Goal: Task Accomplishment & Management: Complete application form

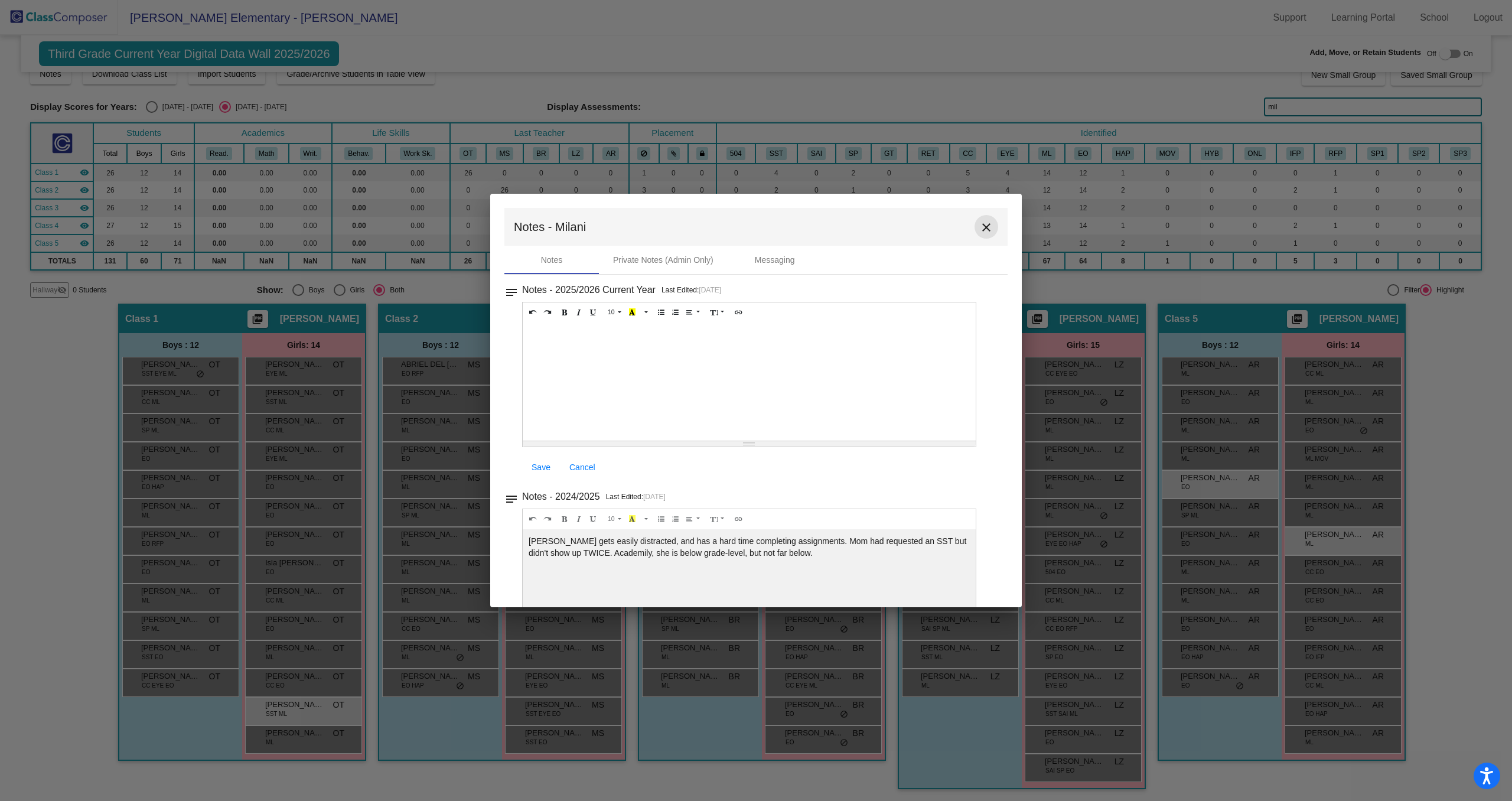
click at [980, 226] on mat-icon "close" at bounding box center [986, 227] width 14 height 14
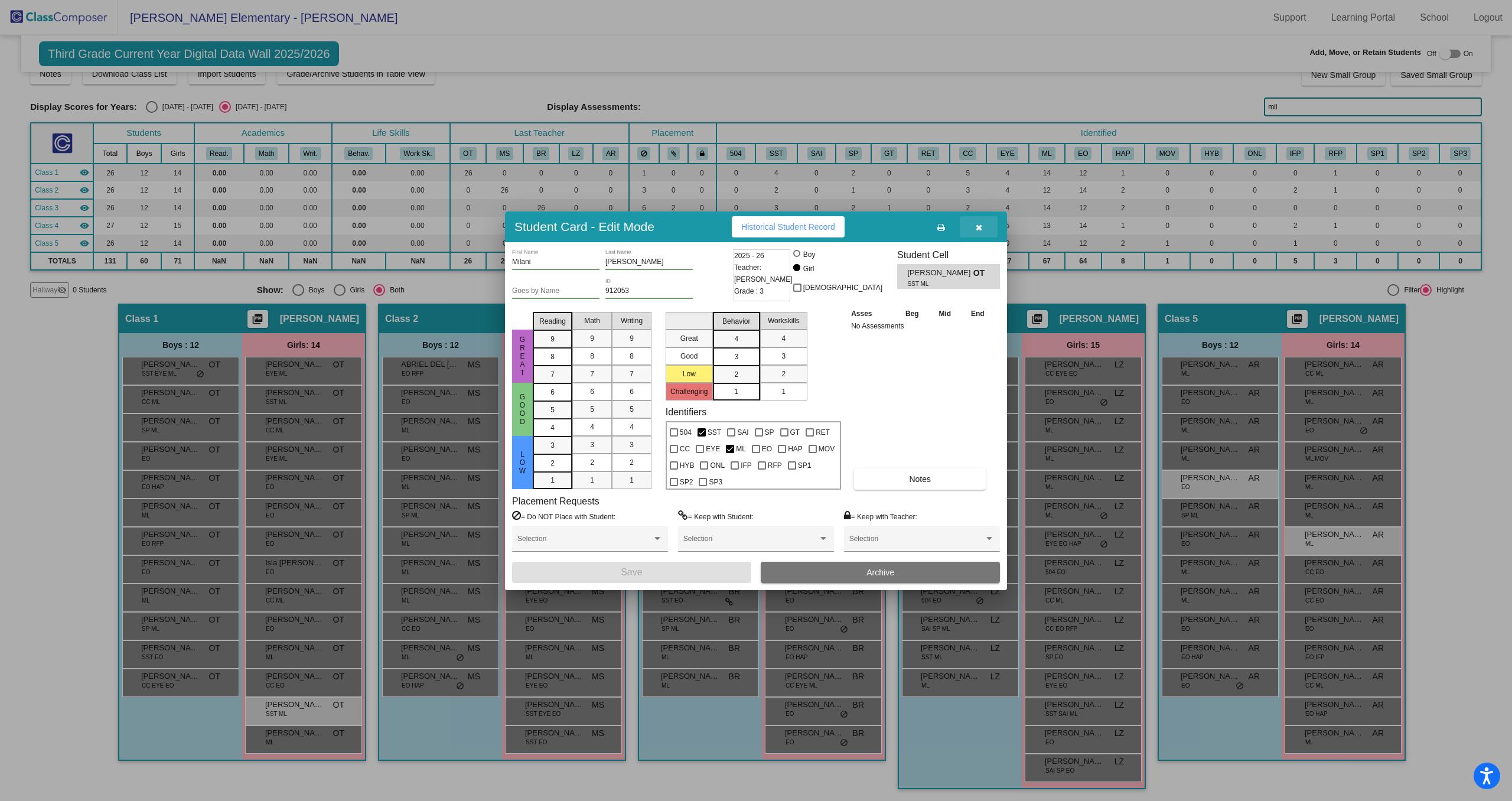
click at [985, 230] on button "button" at bounding box center [979, 227] width 38 height 21
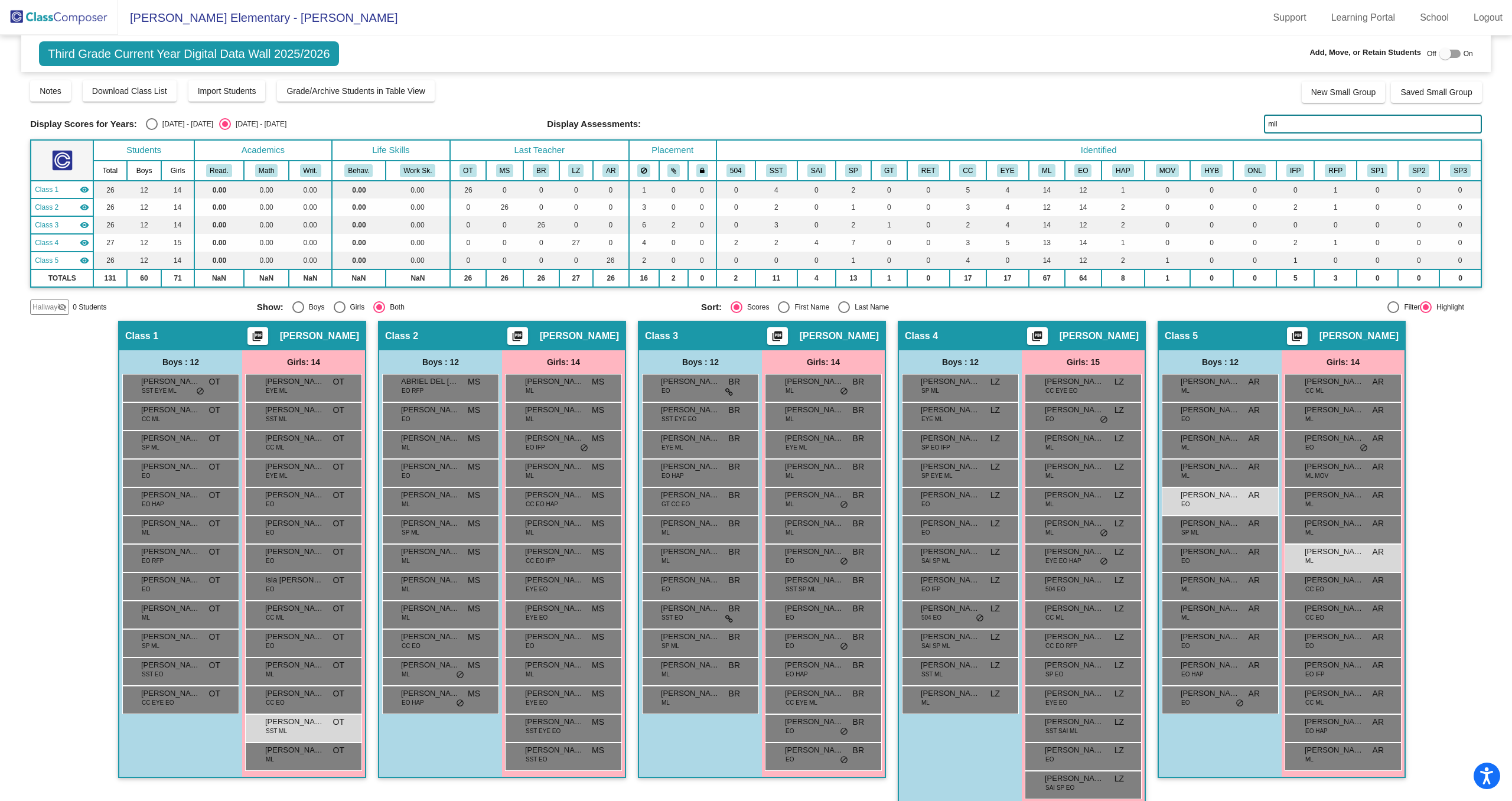
click at [89, 18] on img at bounding box center [59, 17] width 118 height 35
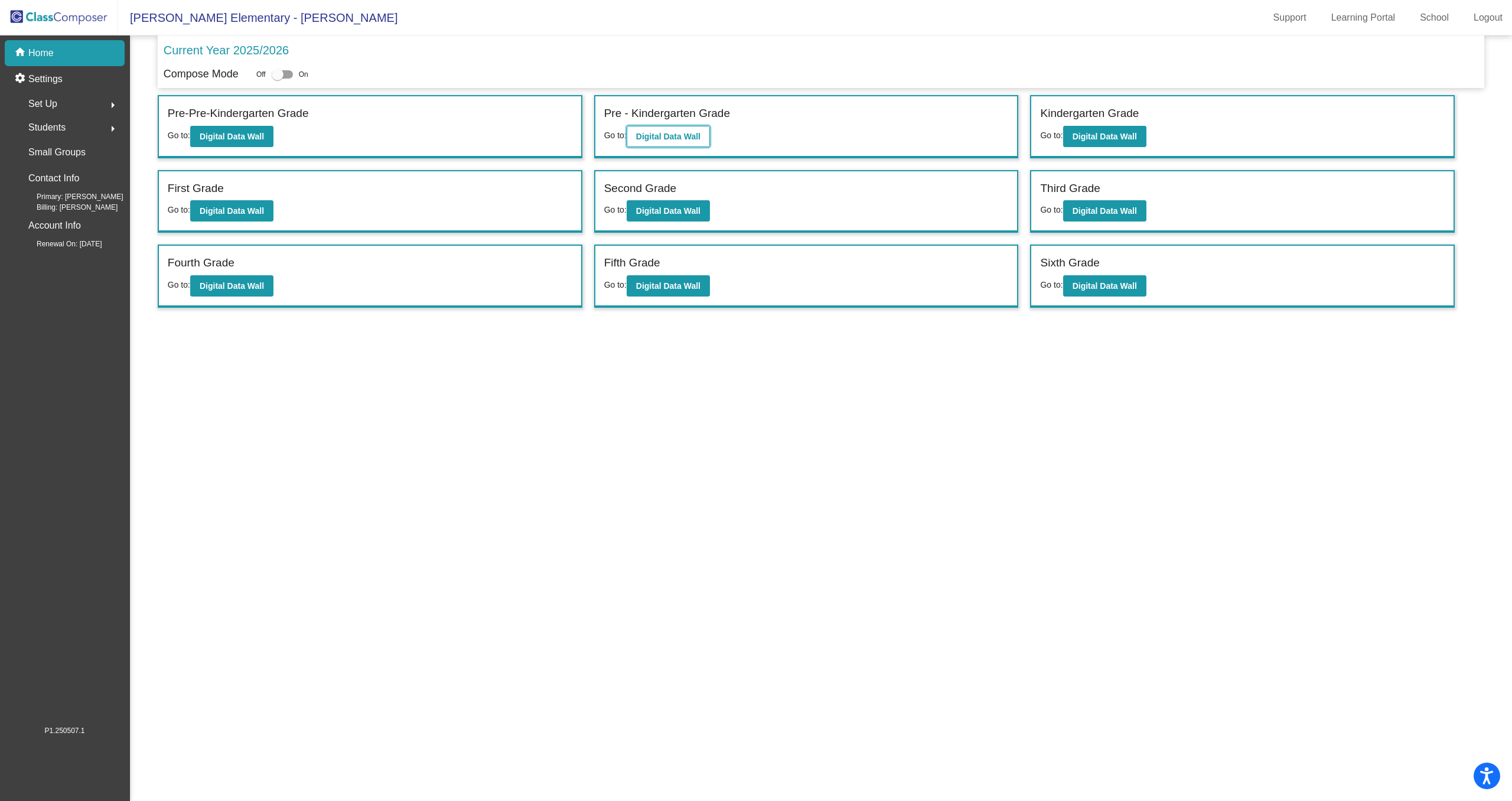
click at [670, 128] on button "Digital Data Wall" at bounding box center [668, 136] width 83 height 21
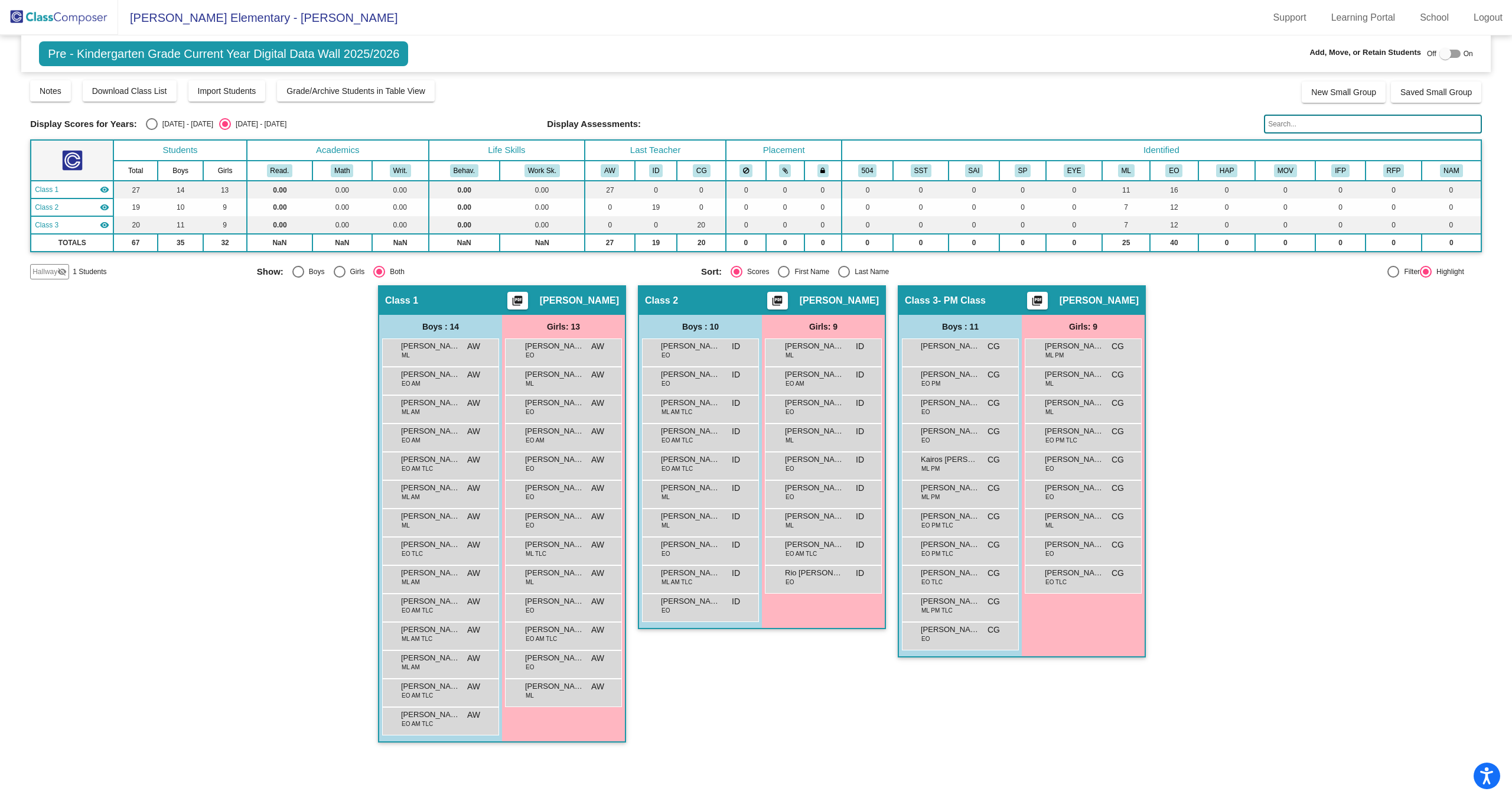
click at [1310, 125] on input "text" at bounding box center [1372, 124] width 218 height 19
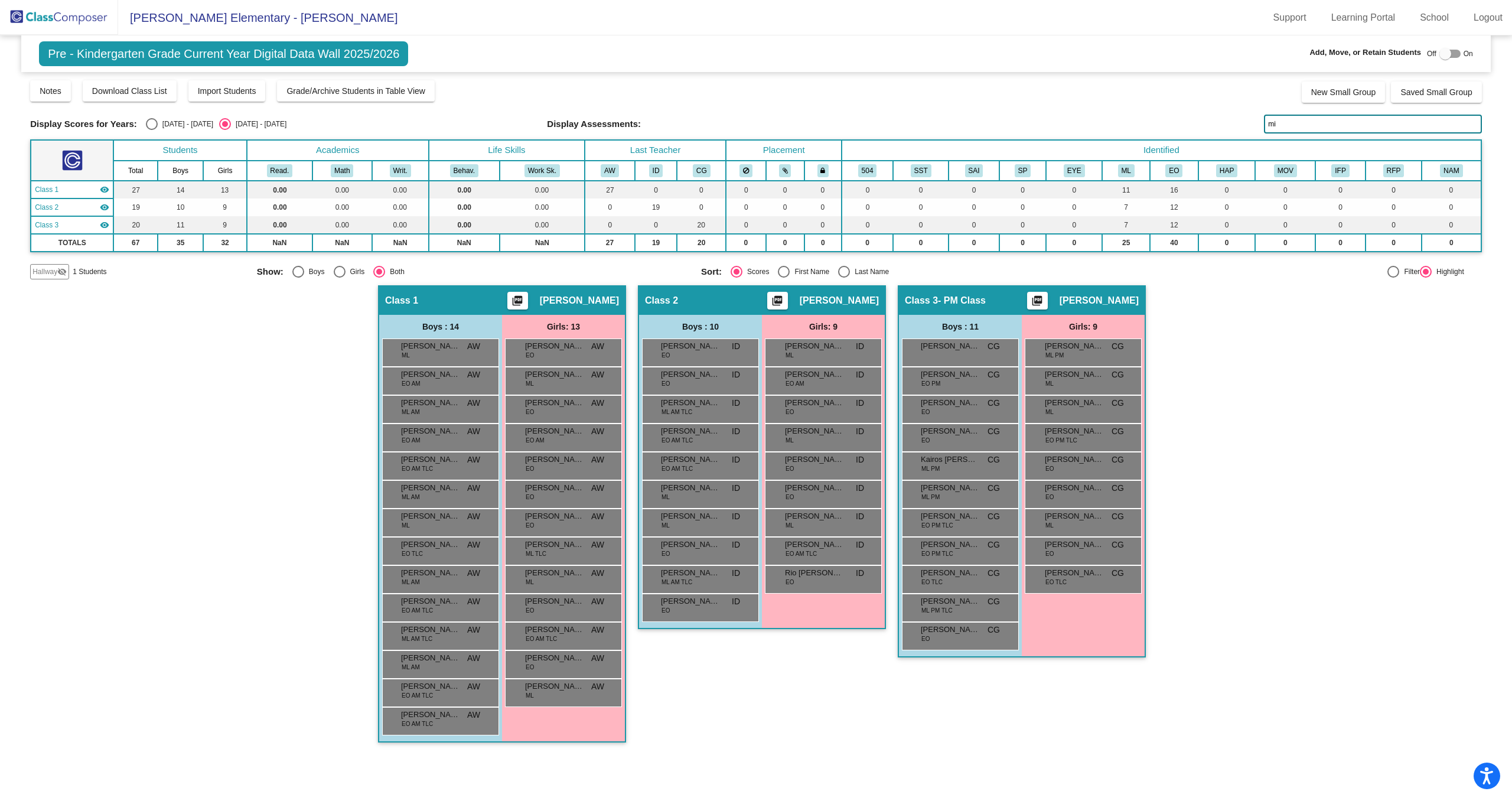
type input "m"
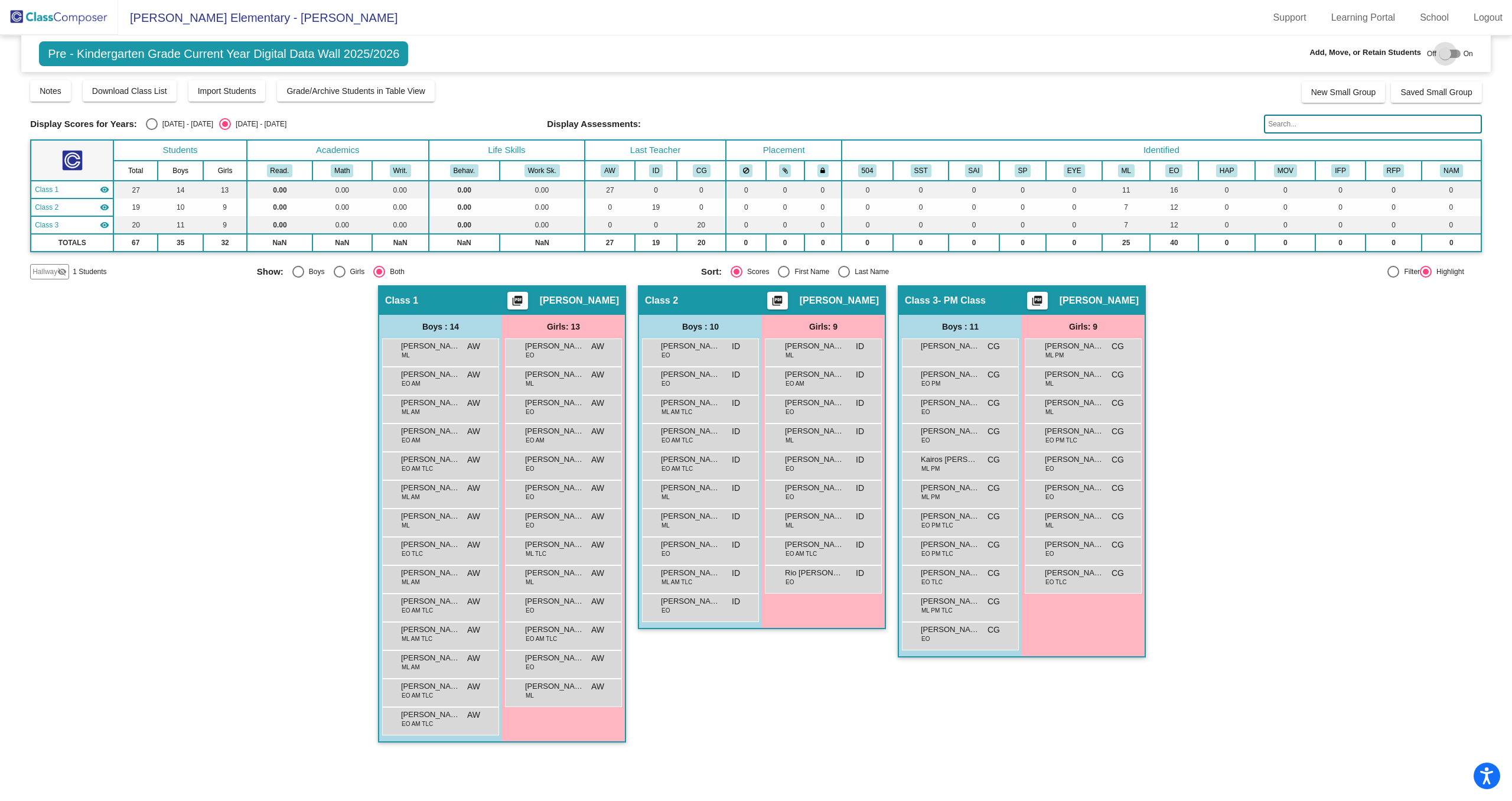
click at [1449, 51] on div at bounding box center [1445, 54] width 12 height 12
checkbox input "true"
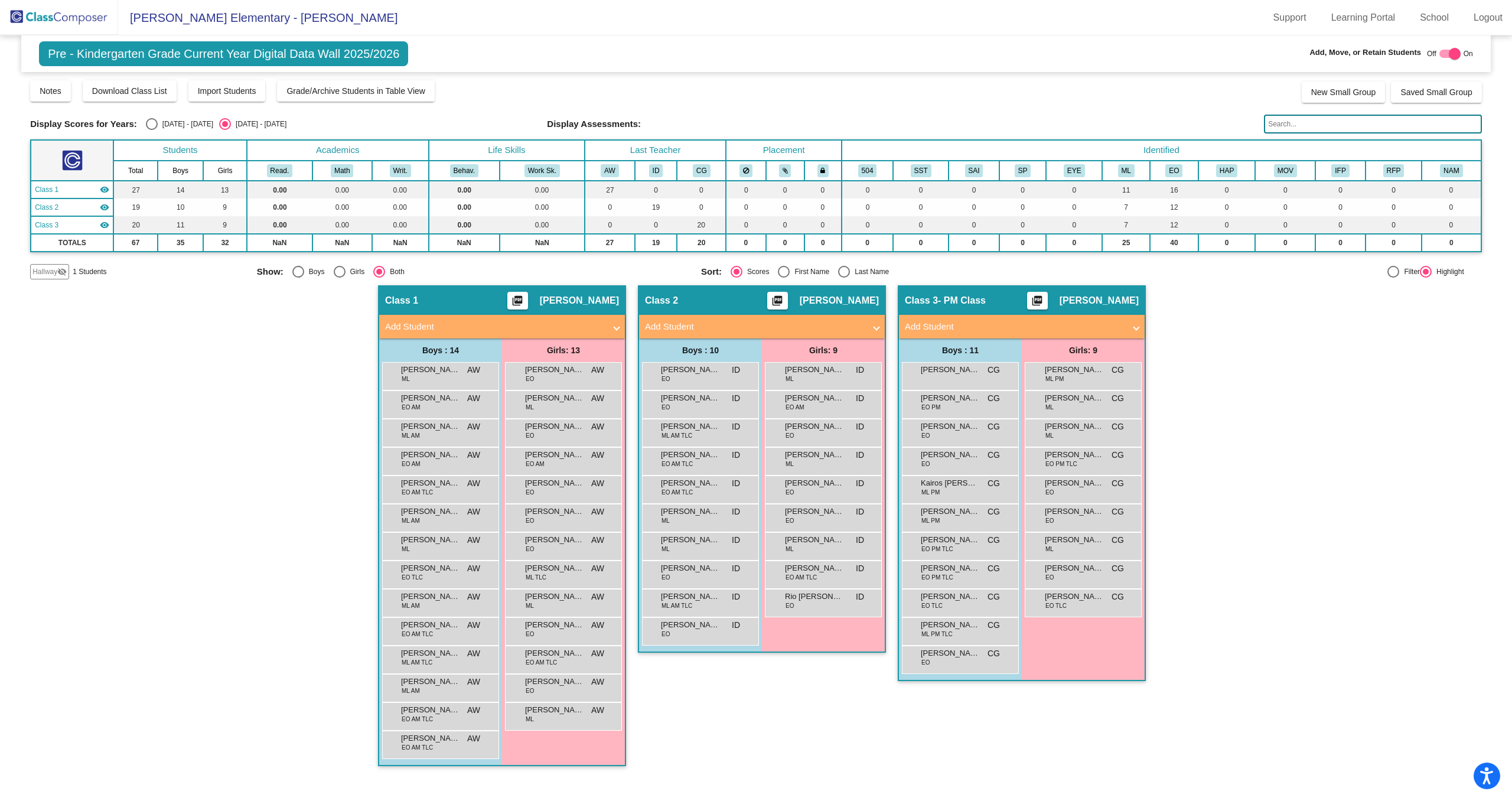
click at [60, 270] on mat-icon "visibility_off" at bounding box center [62, 272] width 9 height 9
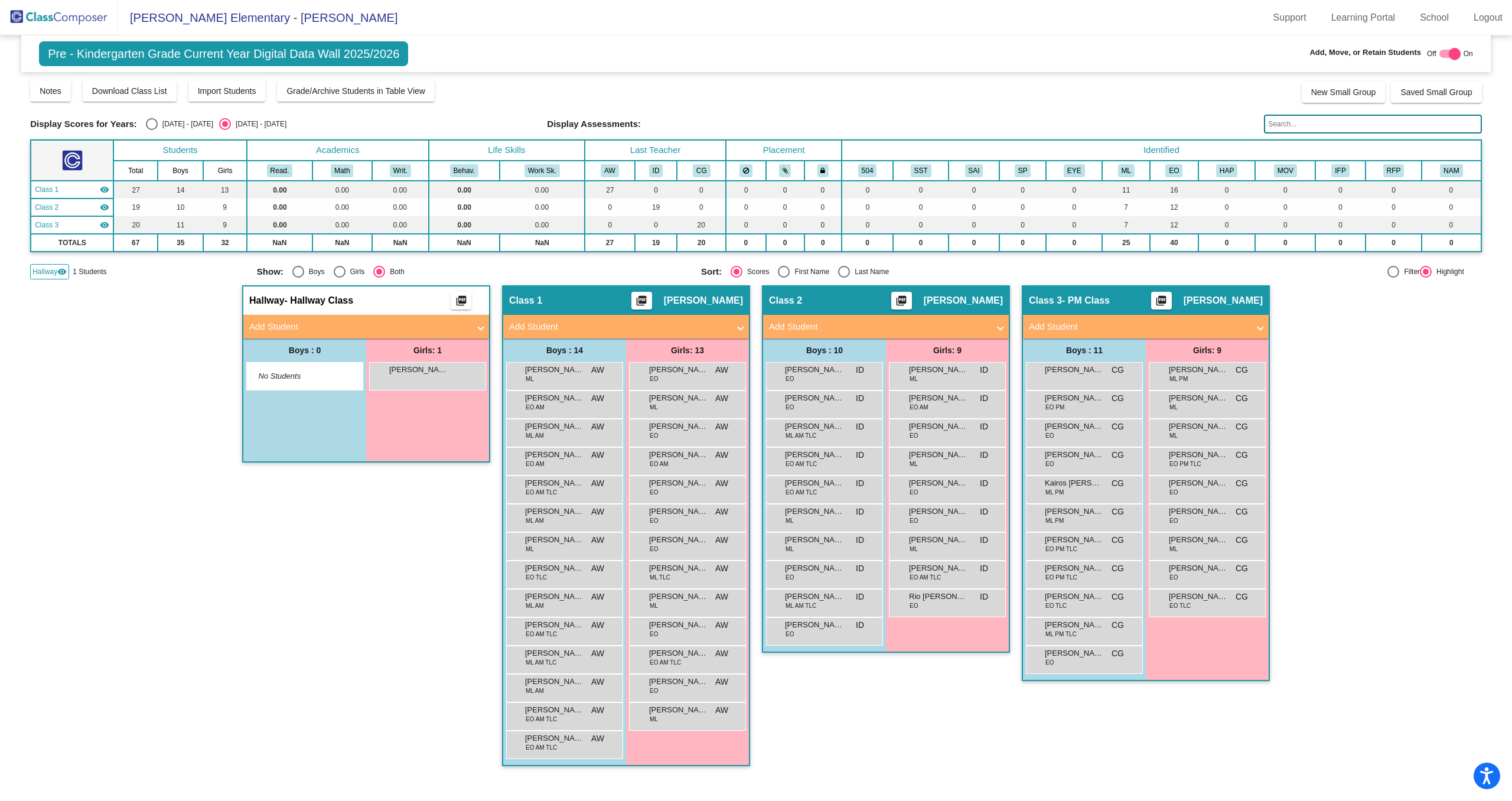
click at [316, 340] on div "Boys : 0" at bounding box center [304, 350] width 123 height 23
click at [320, 327] on mat-panel-title "Add Student" at bounding box center [359, 327] width 220 height 13
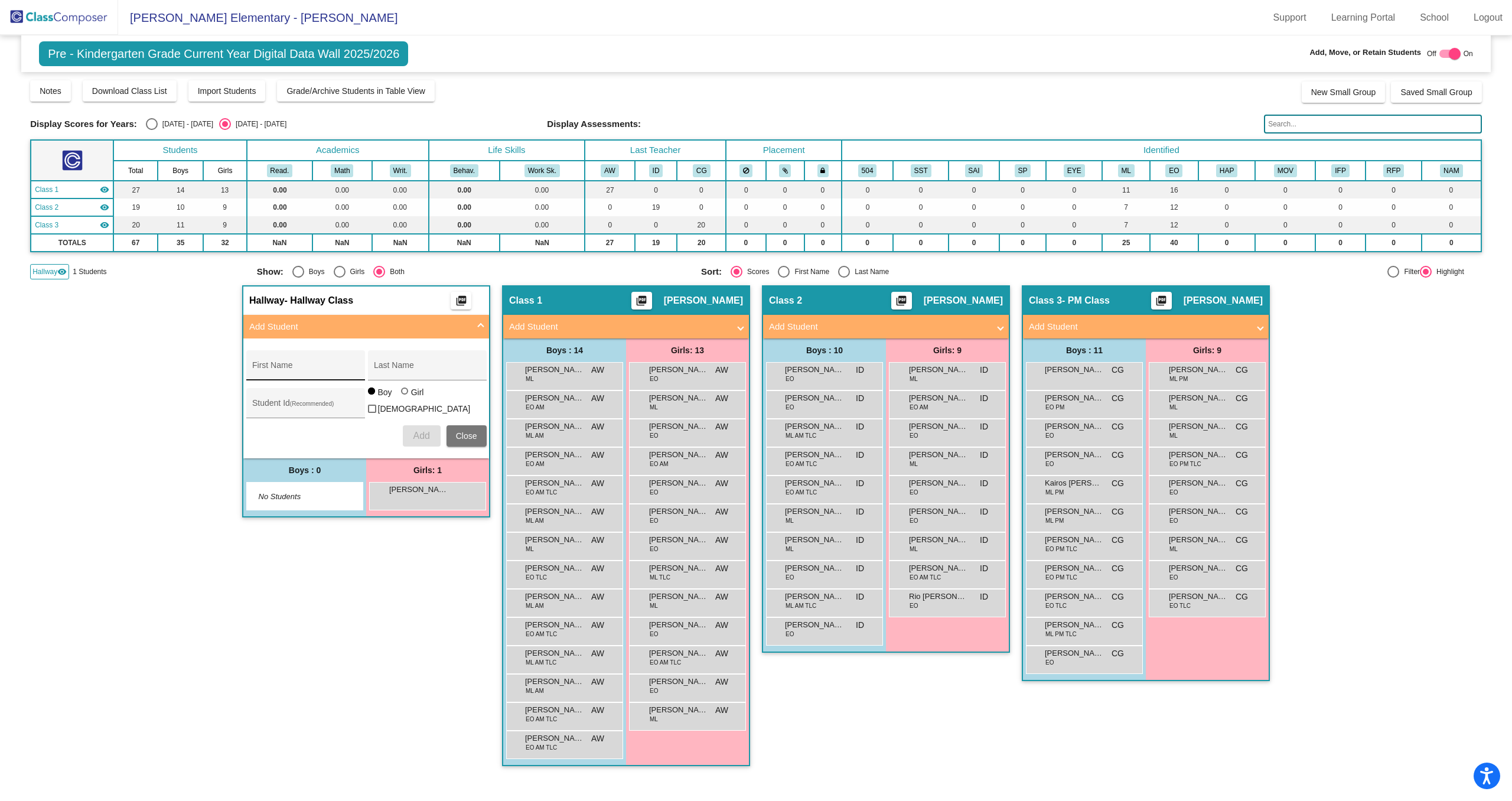
click at [286, 361] on div "First Name" at bounding box center [306, 369] width 107 height 24
type input "Mia"
type input "[PERSON_NAME]"
click at [280, 406] on input "Student Id (Recommended)" at bounding box center [306, 407] width 107 height 9
paste input "920714"
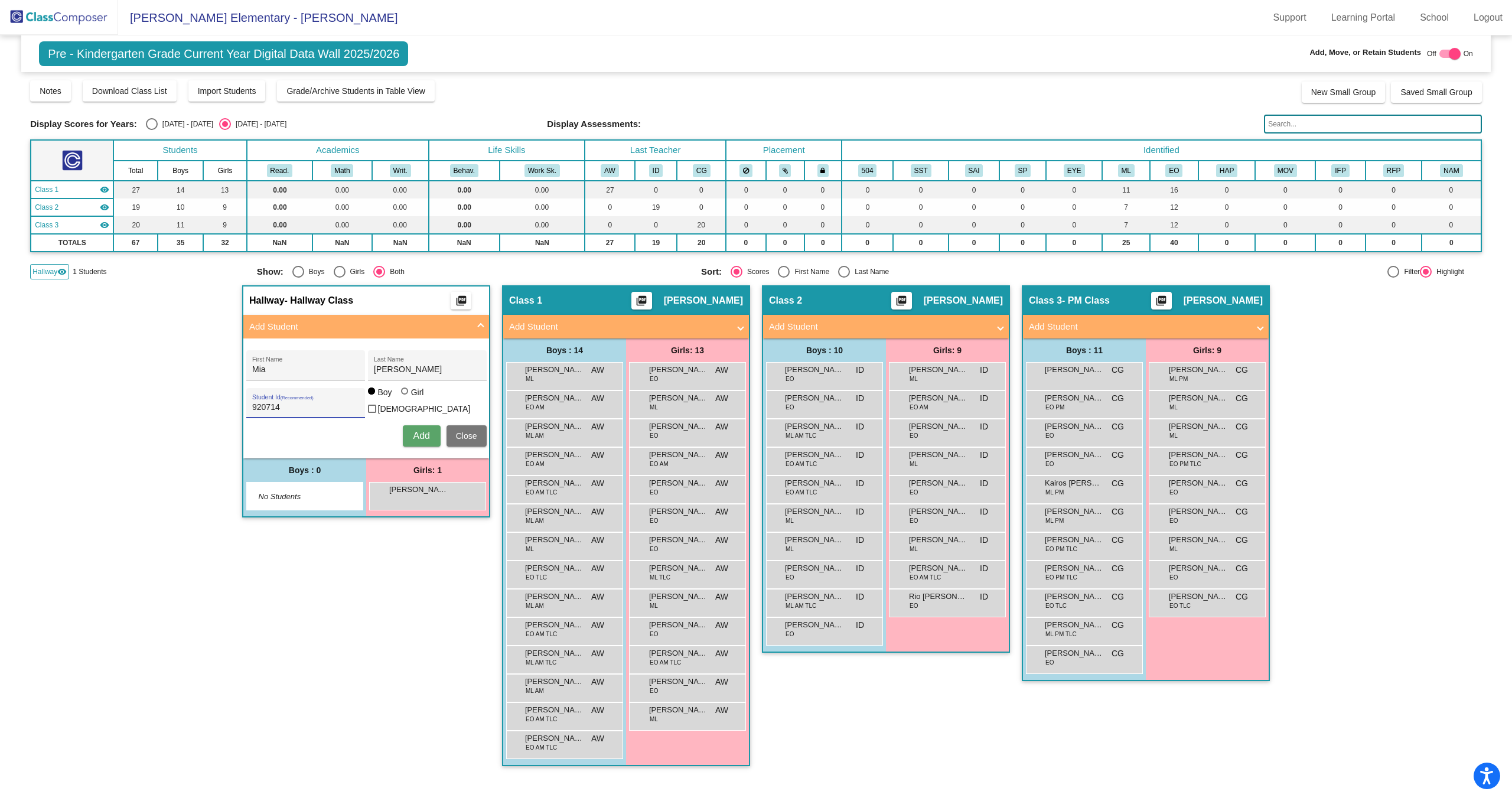
type input "920714"
click at [409, 397] on div at bounding box center [405, 392] width 9 height 9
click at [405, 398] on input "Girl" at bounding box center [405, 397] width 1 height 1
radio input "true"
click at [414, 433] on span "Add" at bounding box center [421, 435] width 17 height 10
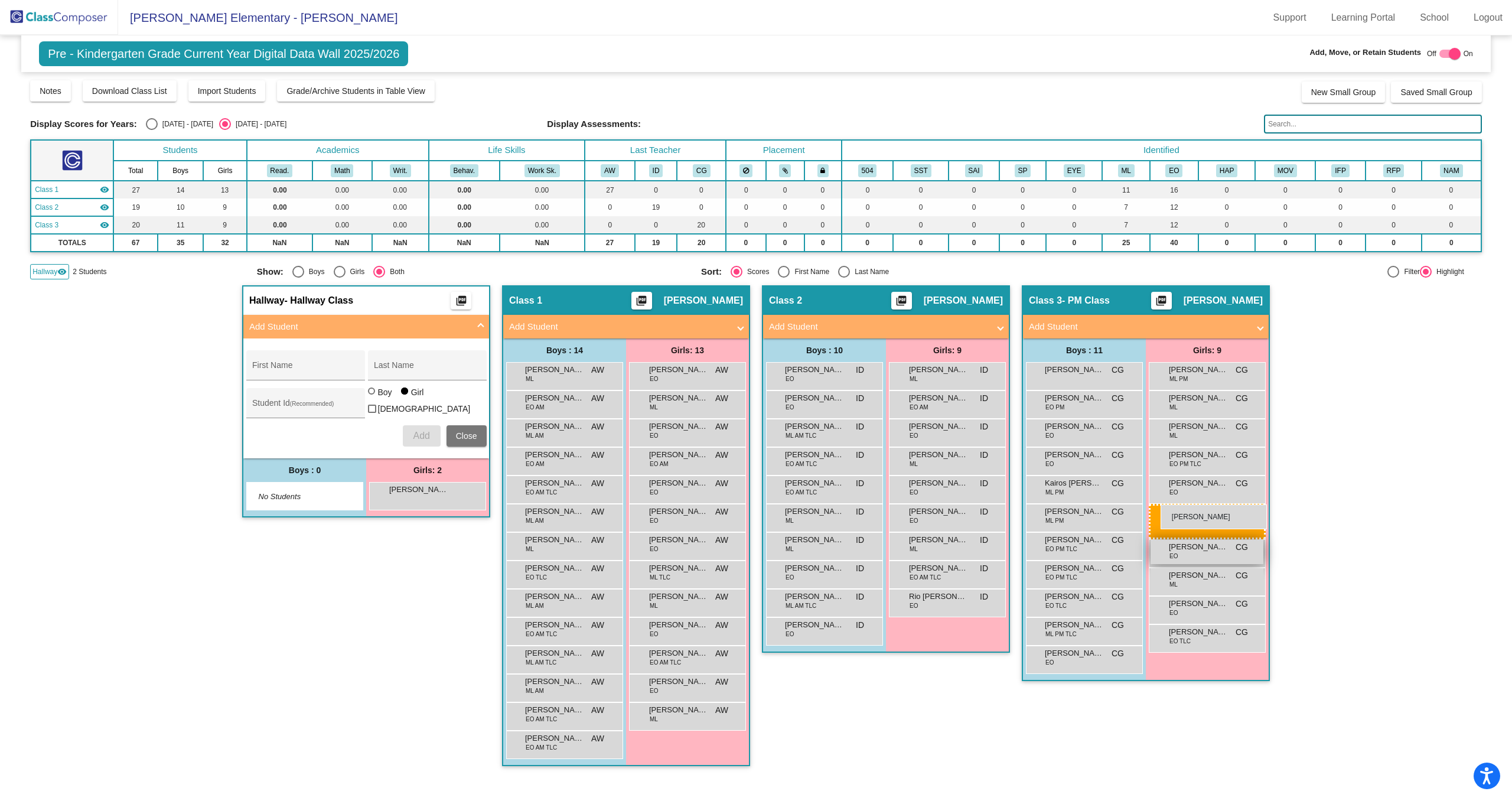
drag, startPoint x: 415, startPoint y: 523, endPoint x: 1168, endPoint y: 505, distance: 753.2
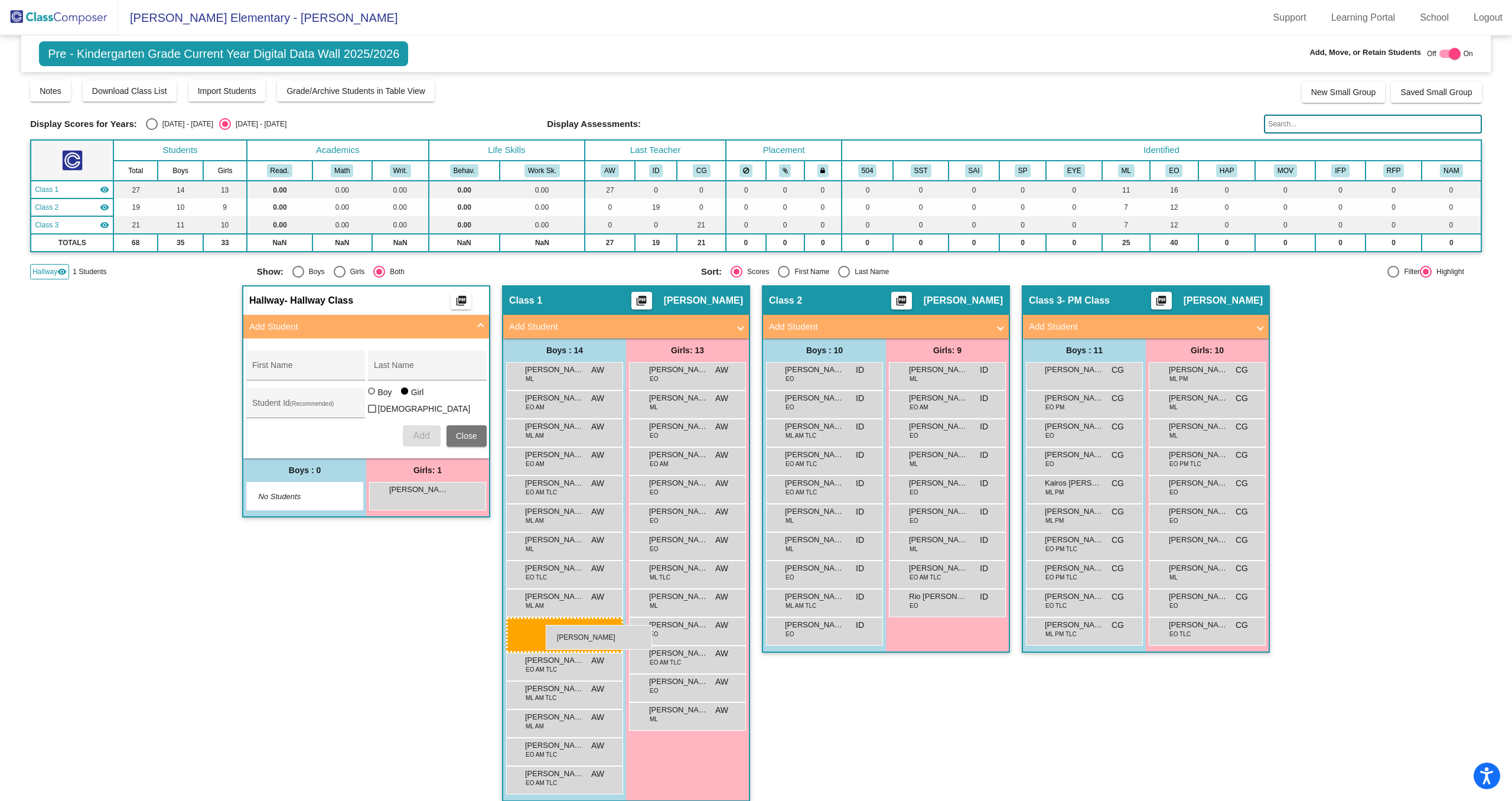
drag, startPoint x: 1079, startPoint y: 658, endPoint x: 546, endPoint y: 625, distance: 534.0
click at [73, 13] on img at bounding box center [59, 17] width 118 height 35
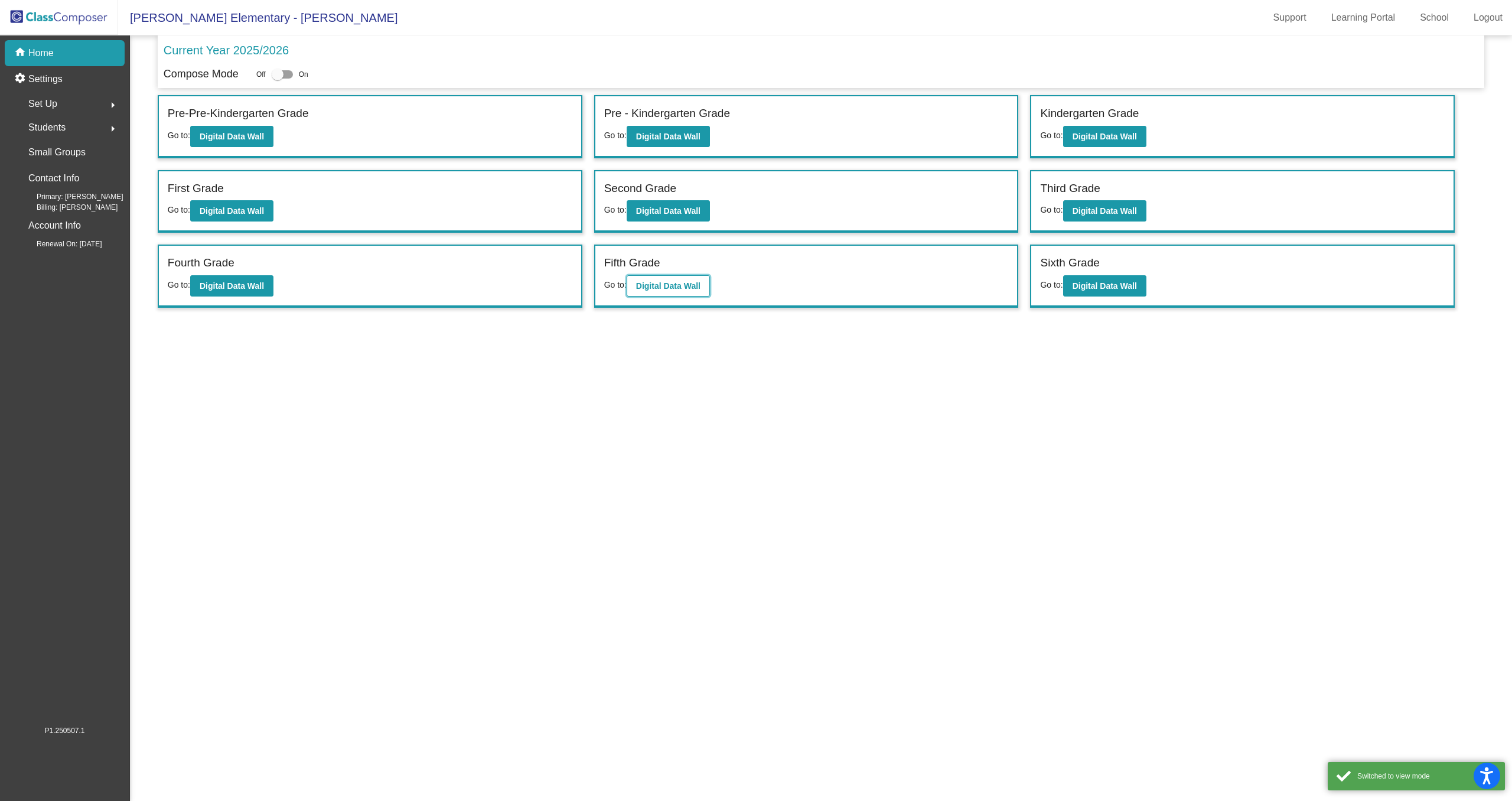
click at [662, 290] on b "Digital Data Wall" at bounding box center [668, 286] width 65 height 9
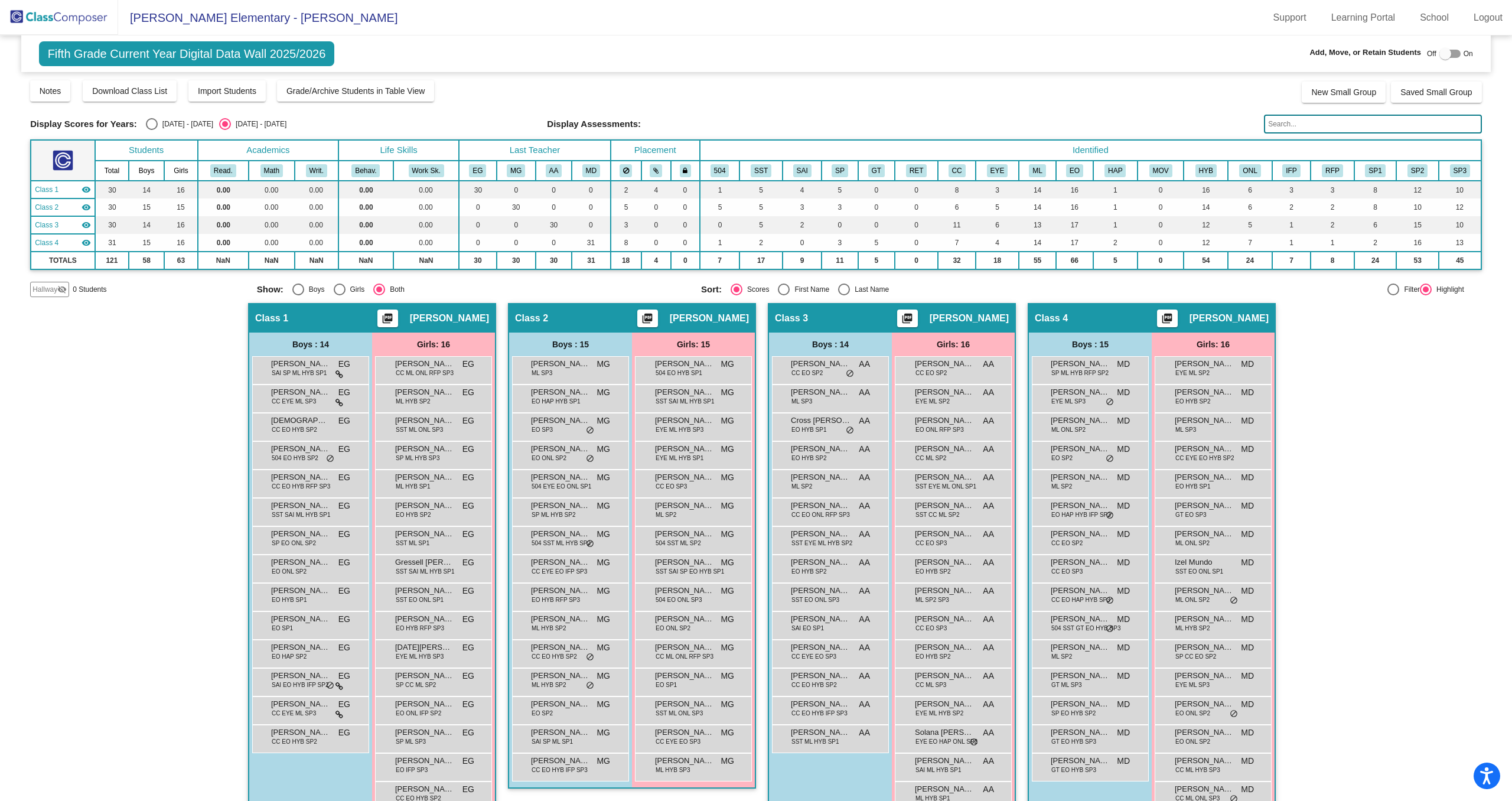
click at [1313, 123] on input "text" at bounding box center [1372, 124] width 218 height 19
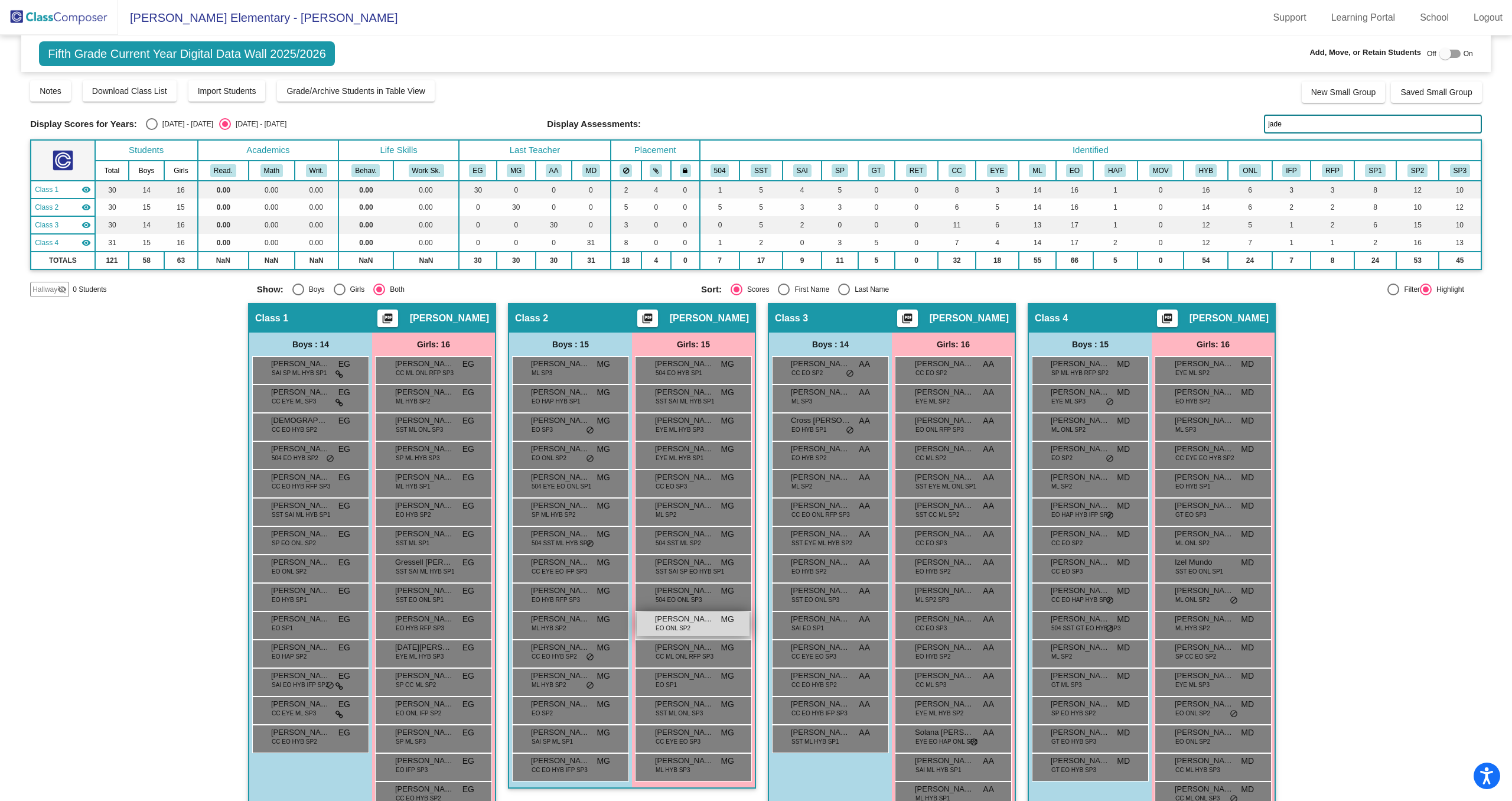
type input "jade"
click at [699, 621] on span "[PERSON_NAME]" at bounding box center [684, 619] width 59 height 12
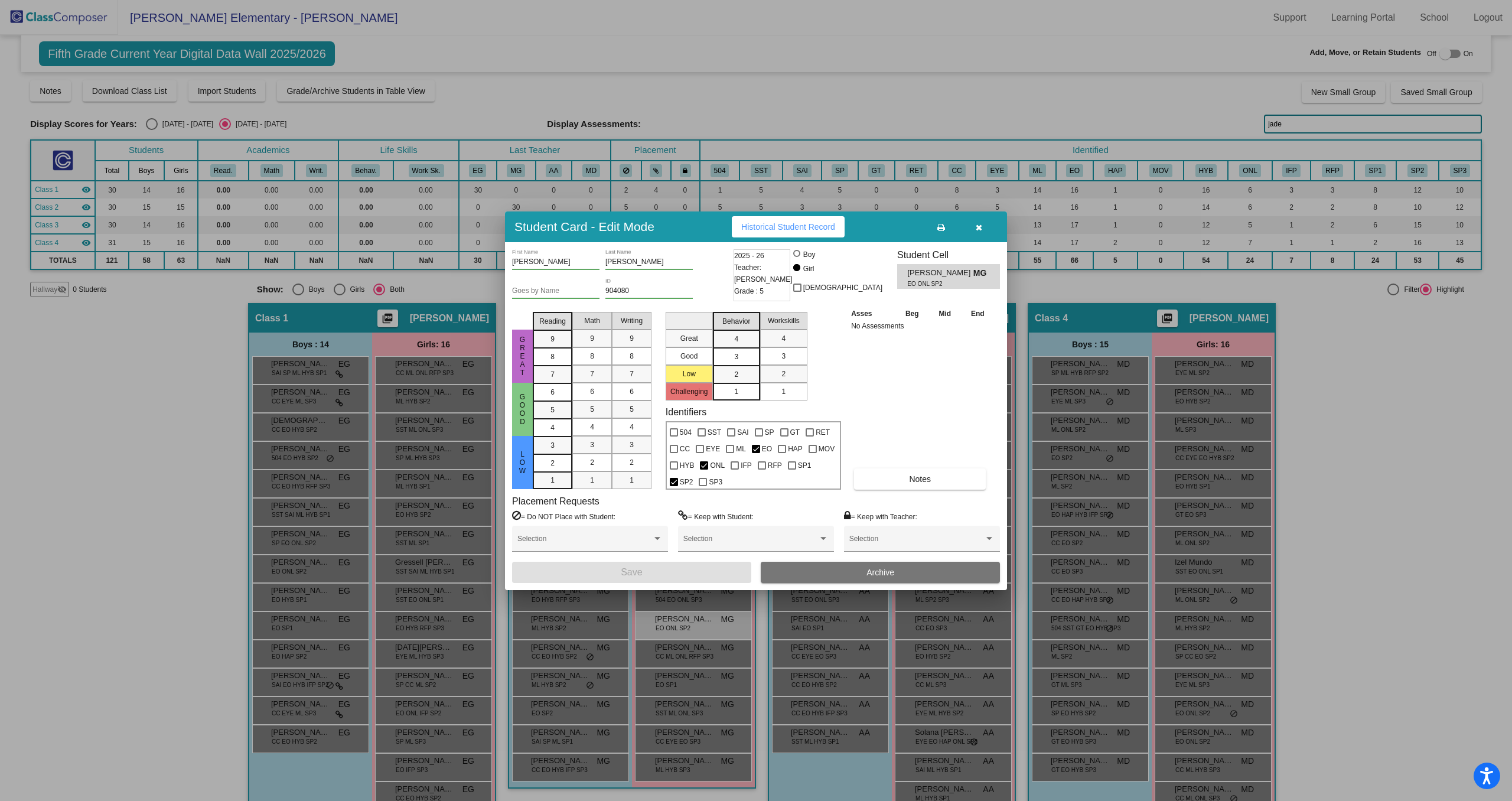
click at [939, 569] on button "Archive" at bounding box center [880, 573] width 239 height 21
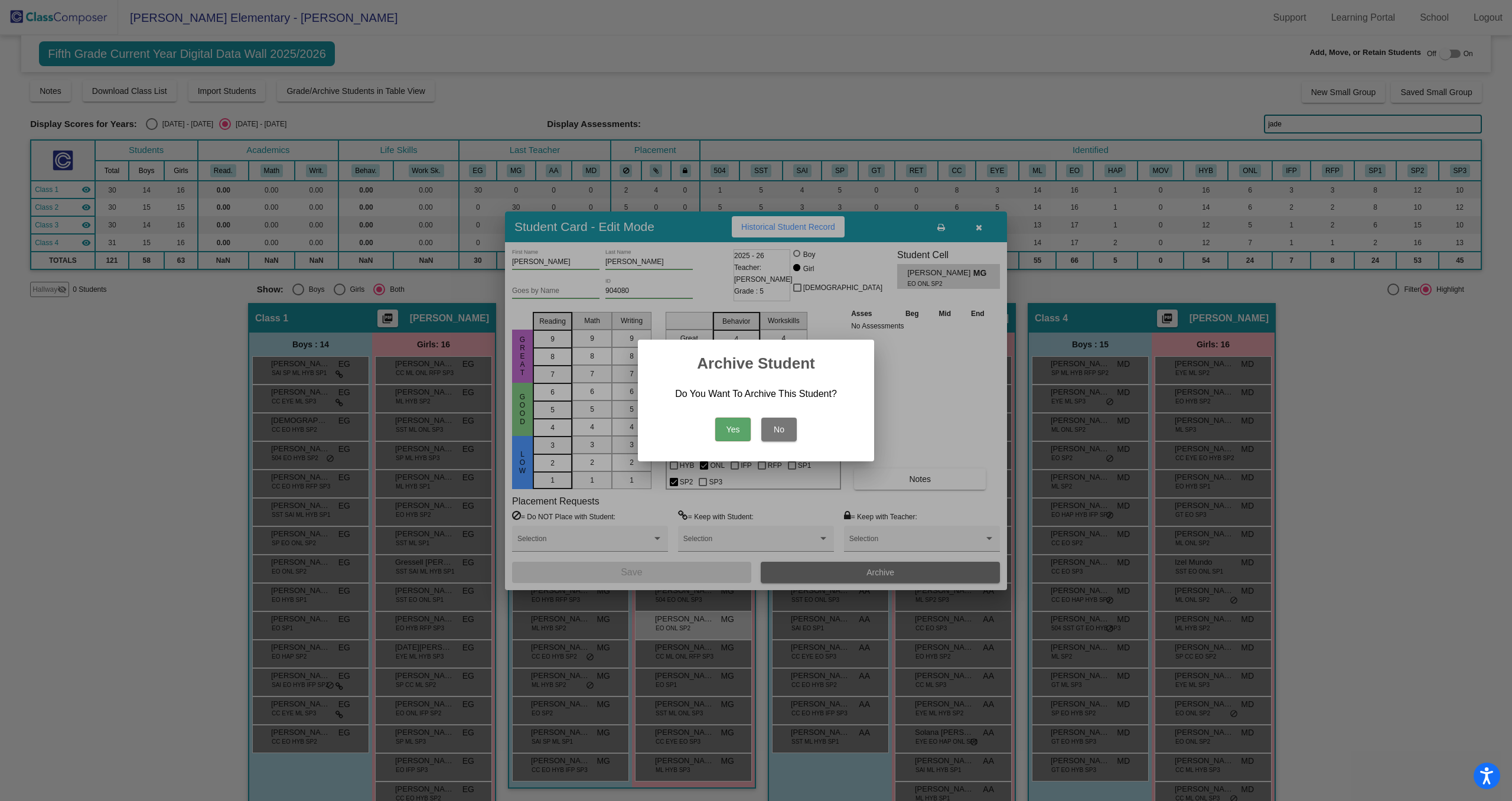
click at [722, 426] on button "Yes" at bounding box center [732, 429] width 35 height 23
